Goal: Task Accomplishment & Management: Manage account settings

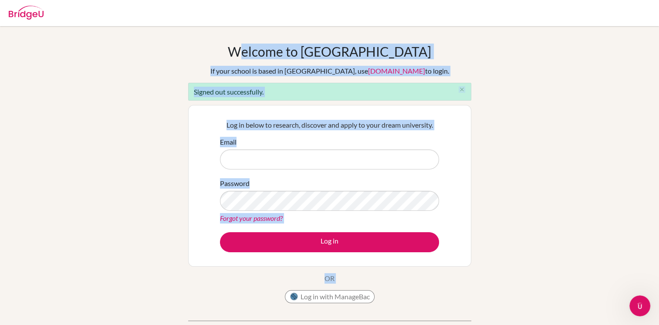
click at [497, 166] on div "Welcome to BridgeU If your school is based in China, use app.bridge-u.com.cn to…" at bounding box center [329, 197] width 659 height 307
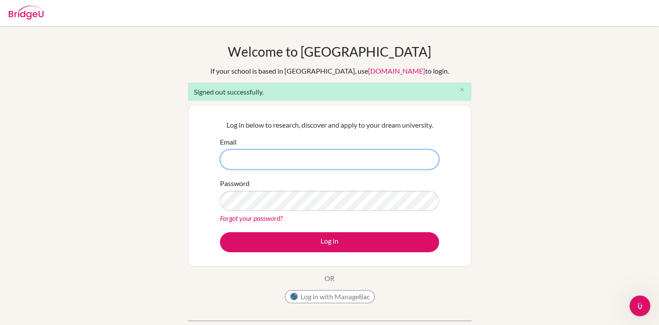
click at [350, 156] on input "Email" at bounding box center [329, 159] width 219 height 20
type input "[EMAIL_ADDRESS][DOMAIN_NAME]"
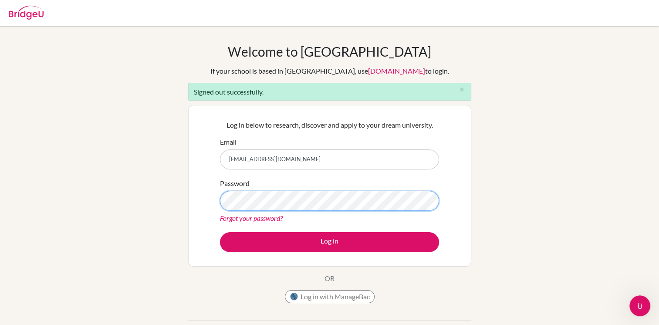
click at [220, 232] on button "Log in" at bounding box center [329, 242] width 219 height 20
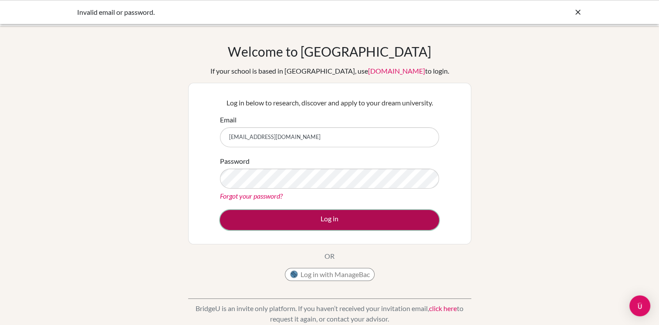
click at [344, 211] on button "Log in" at bounding box center [329, 220] width 219 height 20
click at [354, 222] on button "Log in" at bounding box center [329, 220] width 219 height 20
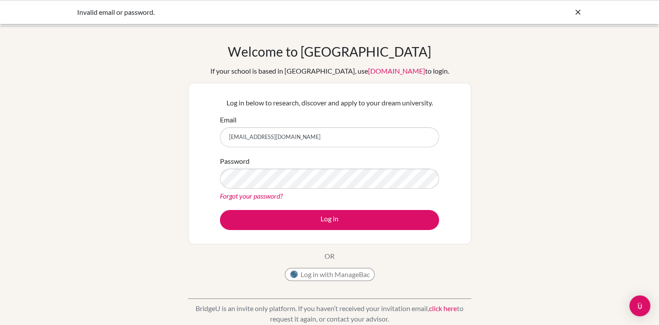
click at [250, 139] on input "[EMAIL_ADDRESS][DOMAIN_NAME]" at bounding box center [329, 137] width 219 height 20
type input "samuirpo2@gmail.com"
click at [220, 210] on button "Log in" at bounding box center [329, 220] width 219 height 20
drag, startPoint x: 298, startPoint y: 137, endPoint x: 178, endPoint y: 151, distance: 121.0
click at [178, 151] on div "Welcome to BridgeU If your school is based in China, use app.bridge-u.com.cn to…" at bounding box center [329, 186] width 659 height 285
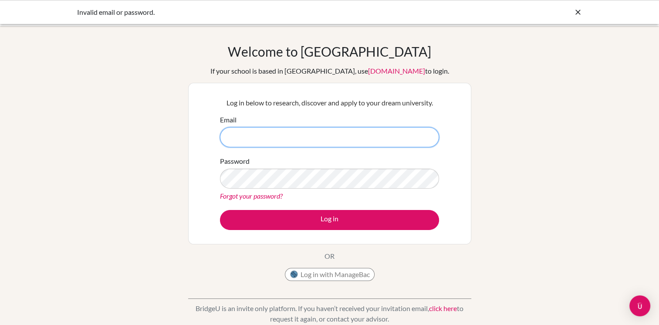
paste input "[PERSON_NAME][EMAIL_ADDRESS][PERSON_NAME][DOMAIN_NAME]"
type input "[PERSON_NAME][EMAIL_ADDRESS][PERSON_NAME][DOMAIN_NAME]"
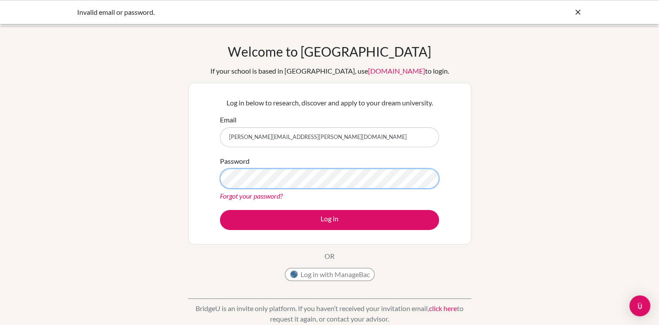
click at [220, 210] on button "Log in" at bounding box center [329, 220] width 219 height 20
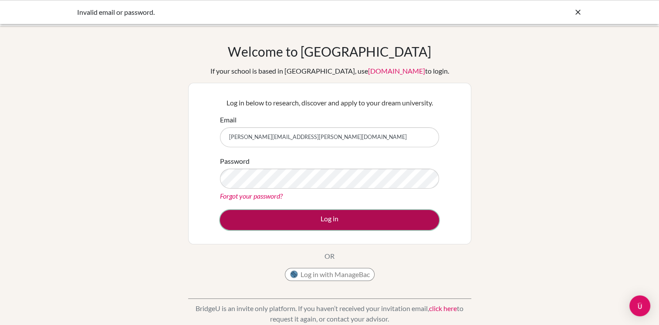
click at [292, 217] on button "Log in" at bounding box center [329, 220] width 219 height 20
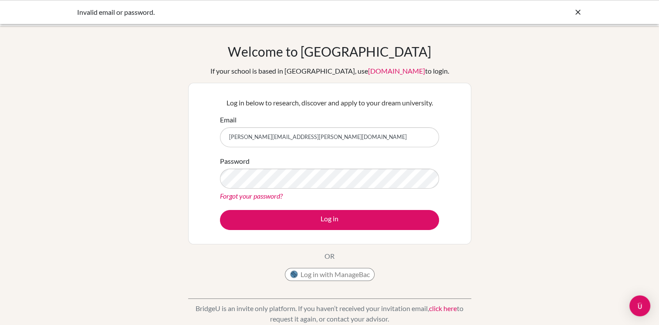
drag, startPoint x: 247, startPoint y: 142, endPoint x: 209, endPoint y: 145, distance: 37.9
click at [209, 145] on div "Log in below to research, discover and apply to your dream university. Email sa…" at bounding box center [329, 164] width 283 height 162
type input "[EMAIL_ADDRESS][DOMAIN_NAME]"
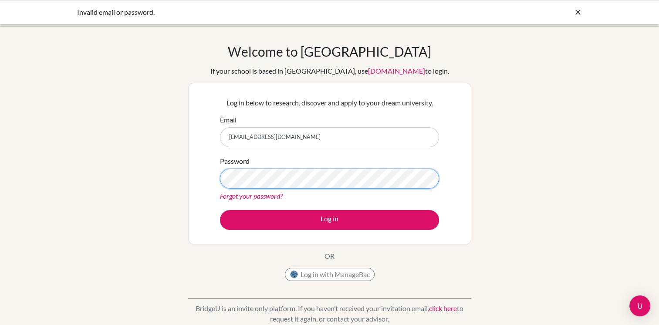
click at [220, 210] on button "Log in" at bounding box center [329, 220] width 219 height 20
click at [256, 198] on link "Forgot your password?" at bounding box center [251, 196] width 63 height 8
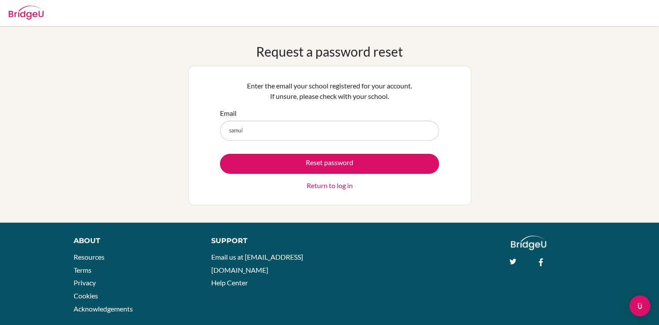
type input "[EMAIL_ADDRESS][DOMAIN_NAME]"
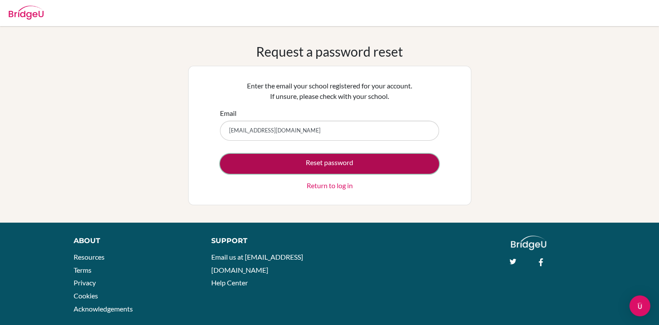
click at [318, 162] on button "Reset password" at bounding box center [329, 164] width 219 height 20
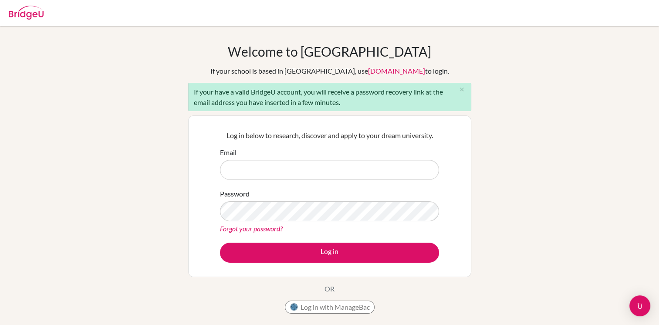
click at [262, 229] on link "Forgot your password?" at bounding box center [251, 228] width 63 height 8
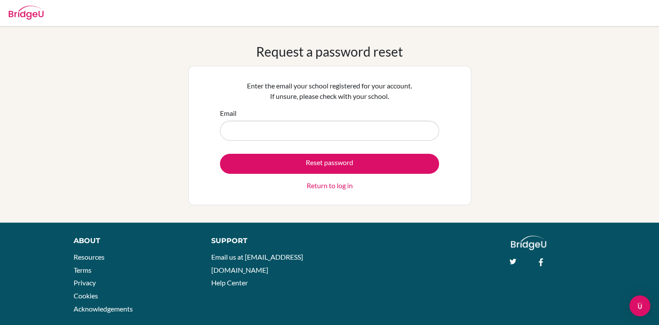
click at [258, 118] on div "Email" at bounding box center [329, 124] width 219 height 33
click at [265, 132] on input "Email" at bounding box center [329, 131] width 219 height 20
paste input "[PERSON_NAME][EMAIL_ADDRESS][PERSON_NAME][DOMAIN_NAME]"
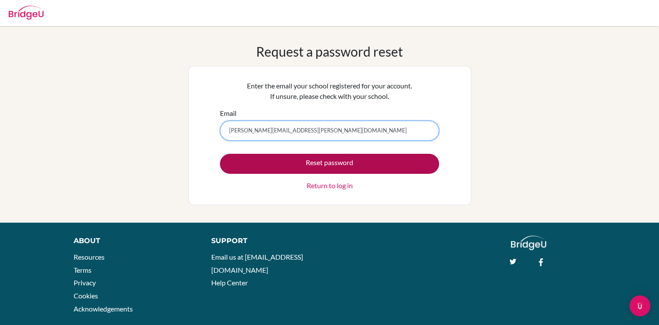
type input "samuel.remirez@iwschool.co.uk"
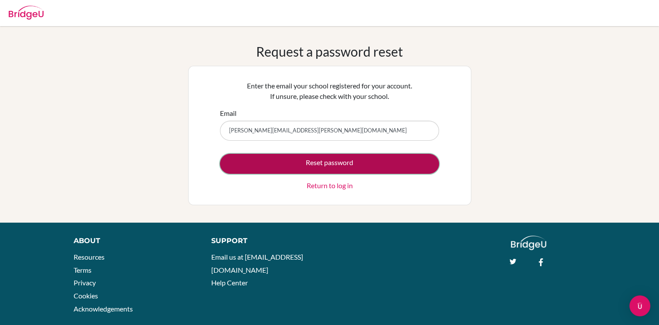
click at [386, 161] on button "Reset password" at bounding box center [329, 164] width 219 height 20
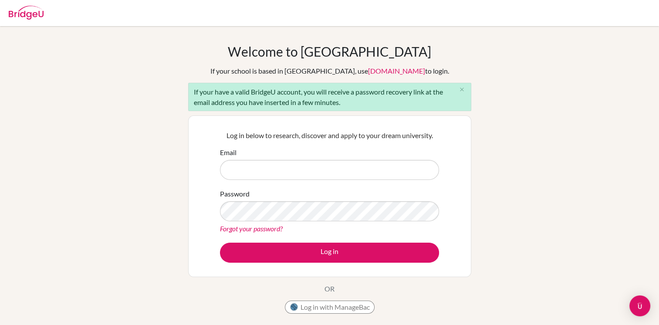
click at [435, 116] on div "Log in below to research, discover and apply to your dream university. Email Pa…" at bounding box center [329, 196] width 283 height 162
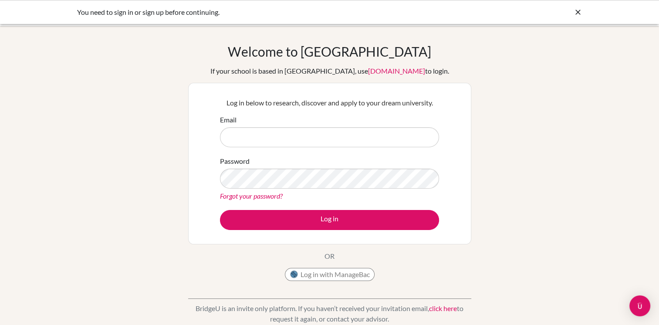
click at [577, 13] on icon at bounding box center [577, 12] width 9 height 9
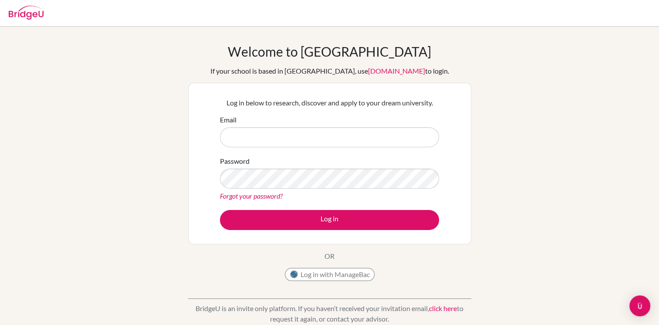
click at [40, 11] on img at bounding box center [26, 13] width 35 height 14
click at [643, 304] on img "Open Intercom Messenger" at bounding box center [639, 305] width 11 height 11
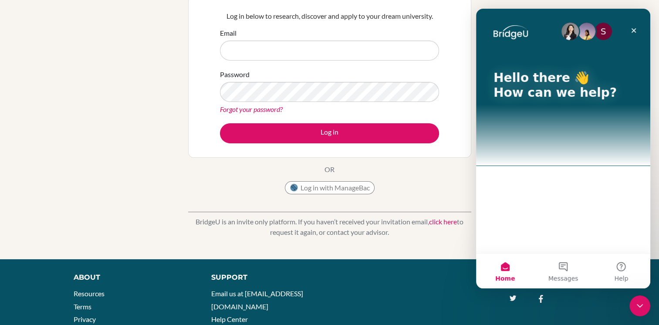
scroll to position [87, 0]
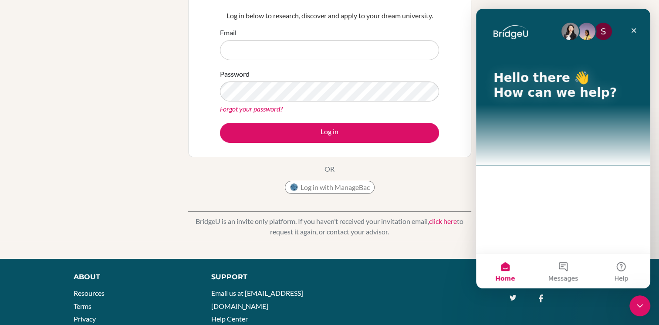
click at [375, 243] on div "Welcome to [GEOGRAPHIC_DATA] If your school is based in [GEOGRAPHIC_DATA], use …" at bounding box center [329, 99] width 659 height 320
click at [423, 243] on div "Welcome to [GEOGRAPHIC_DATA] If your school is based in [GEOGRAPHIC_DATA], use …" at bounding box center [329, 99] width 659 height 320
click at [633, 29] on icon "Close" at bounding box center [633, 30] width 7 height 7
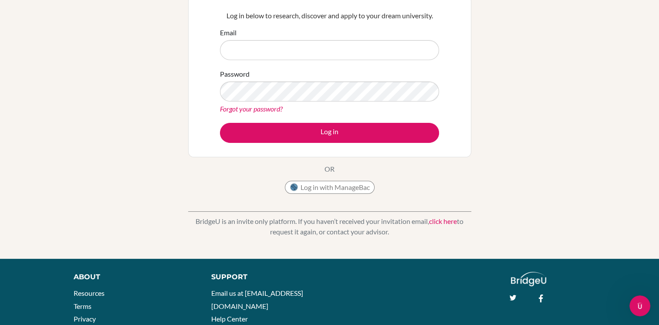
scroll to position [0, 0]
